Goal: Transaction & Acquisition: Purchase product/service

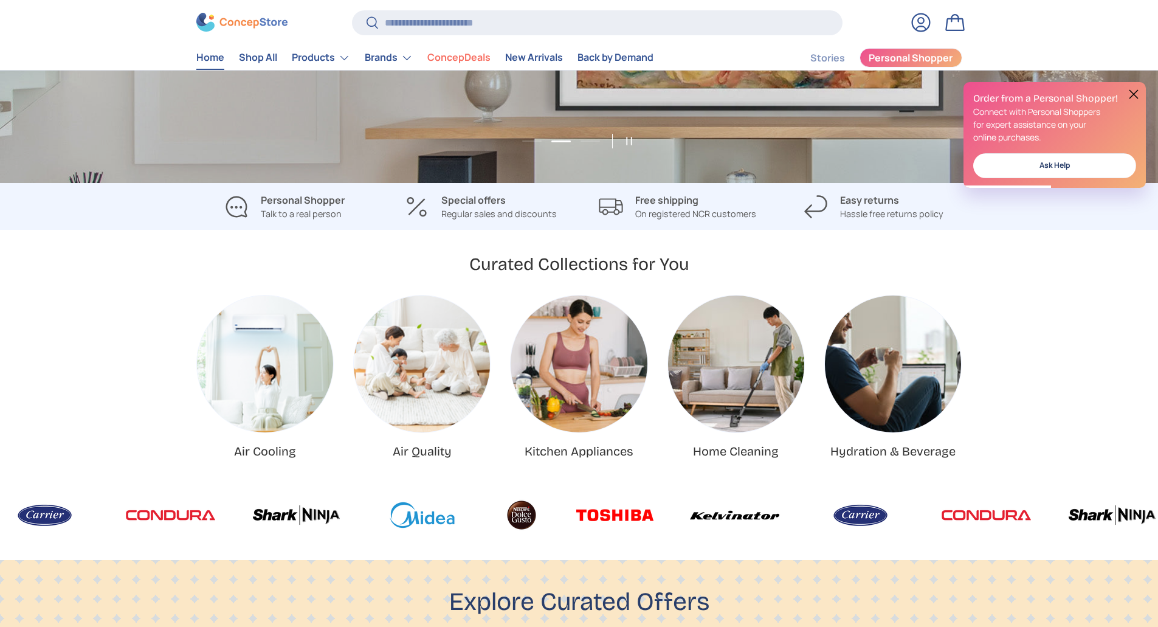
scroll to position [0, 2316]
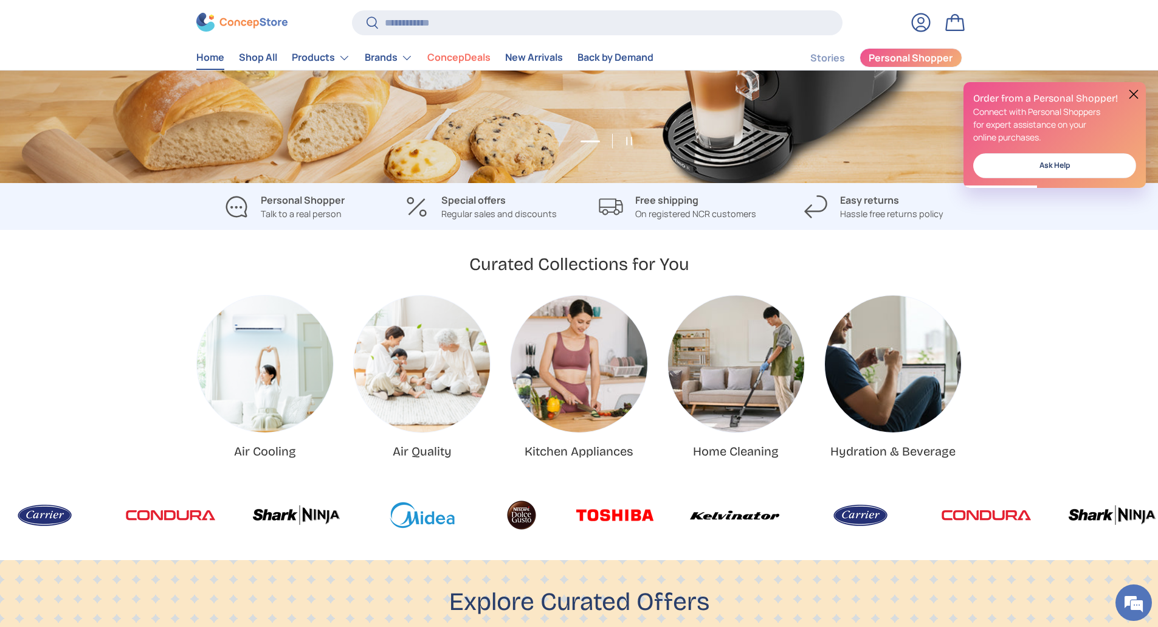
click at [739, 371] on img "Home Cleaning" at bounding box center [736, 363] width 136 height 136
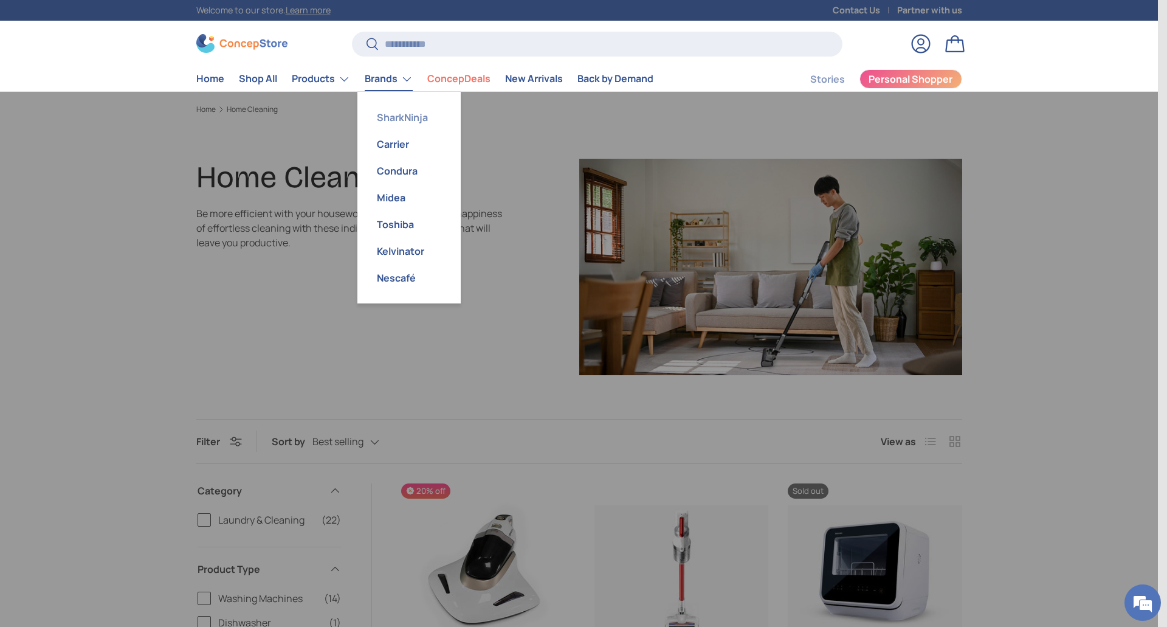
click at [405, 117] on link "SharkNinja" at bounding box center [409, 117] width 89 height 27
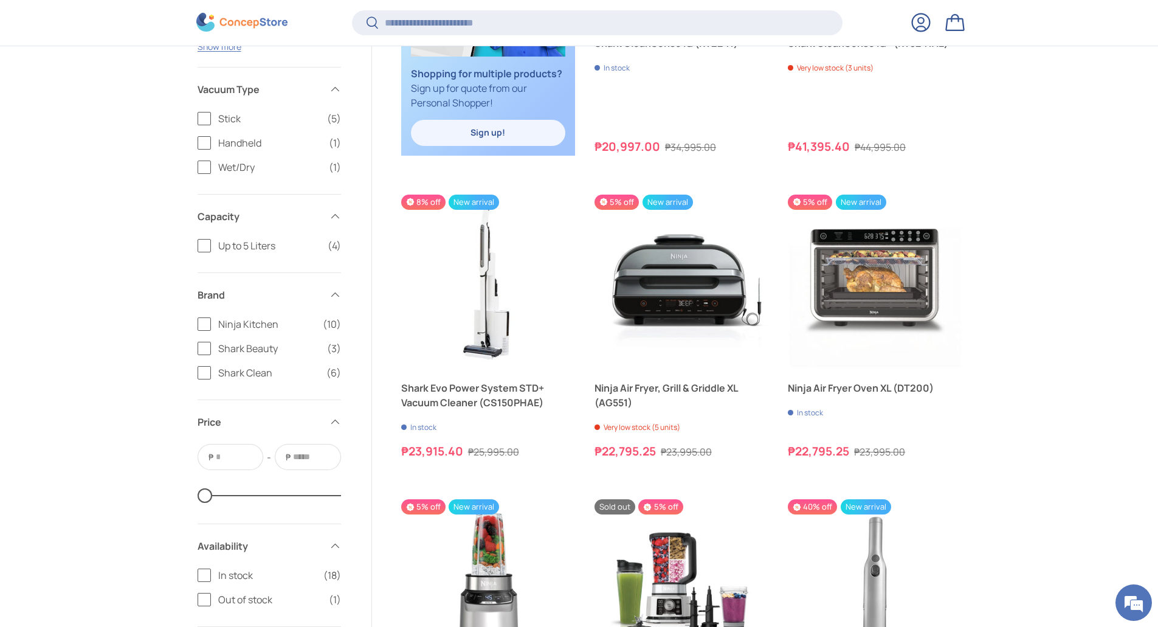
scroll to position [1517, 0]
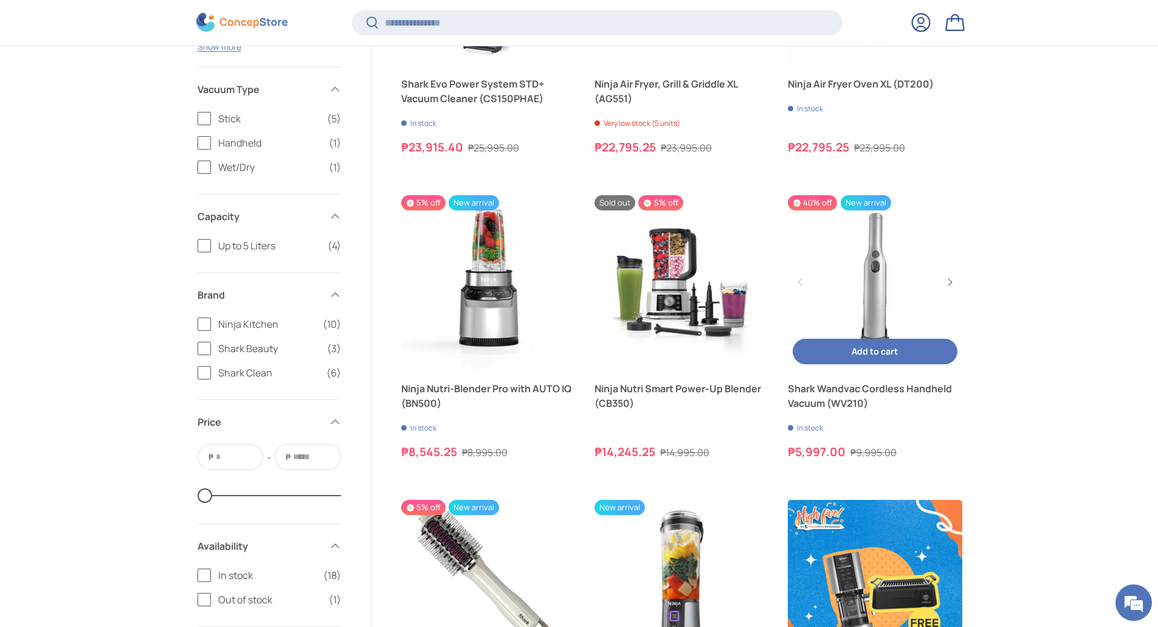
click at [866, 256] on link "Shark Wandvac Cordless Handheld Vacuum (WV210)" at bounding box center [875, 282] width 174 height 174
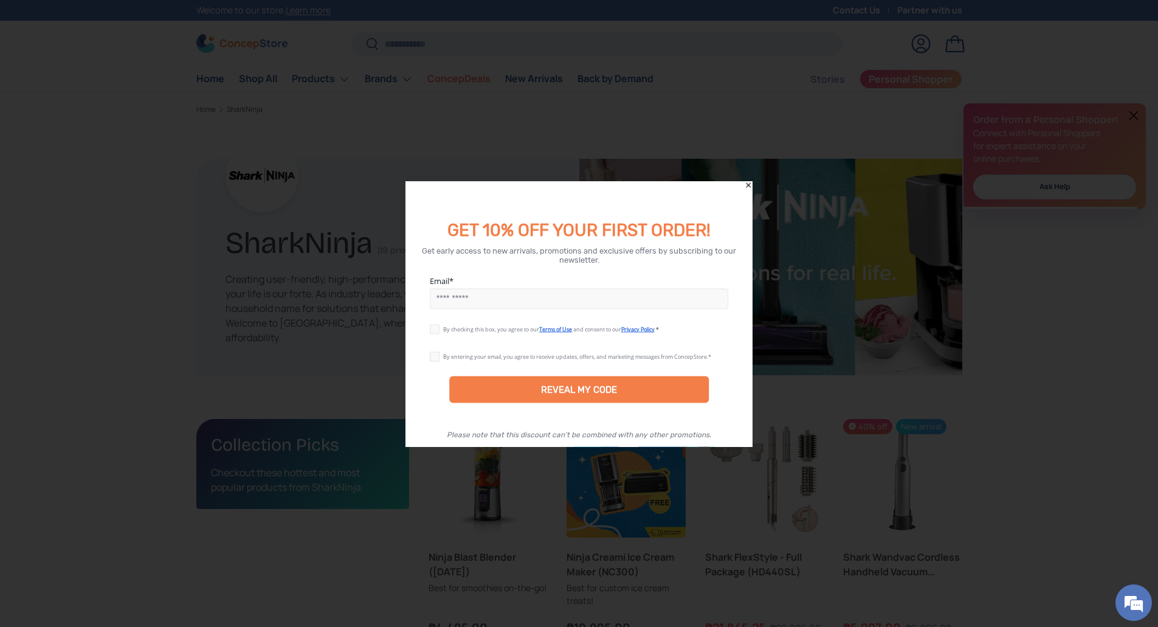
drag, startPoint x: 750, startPoint y: 188, endPoint x: 753, endPoint y: 179, distance: 8.9
click at [750, 187] on icon "Close" at bounding box center [748, 185] width 9 height 9
